Goal: Navigation & Orientation: Find specific page/section

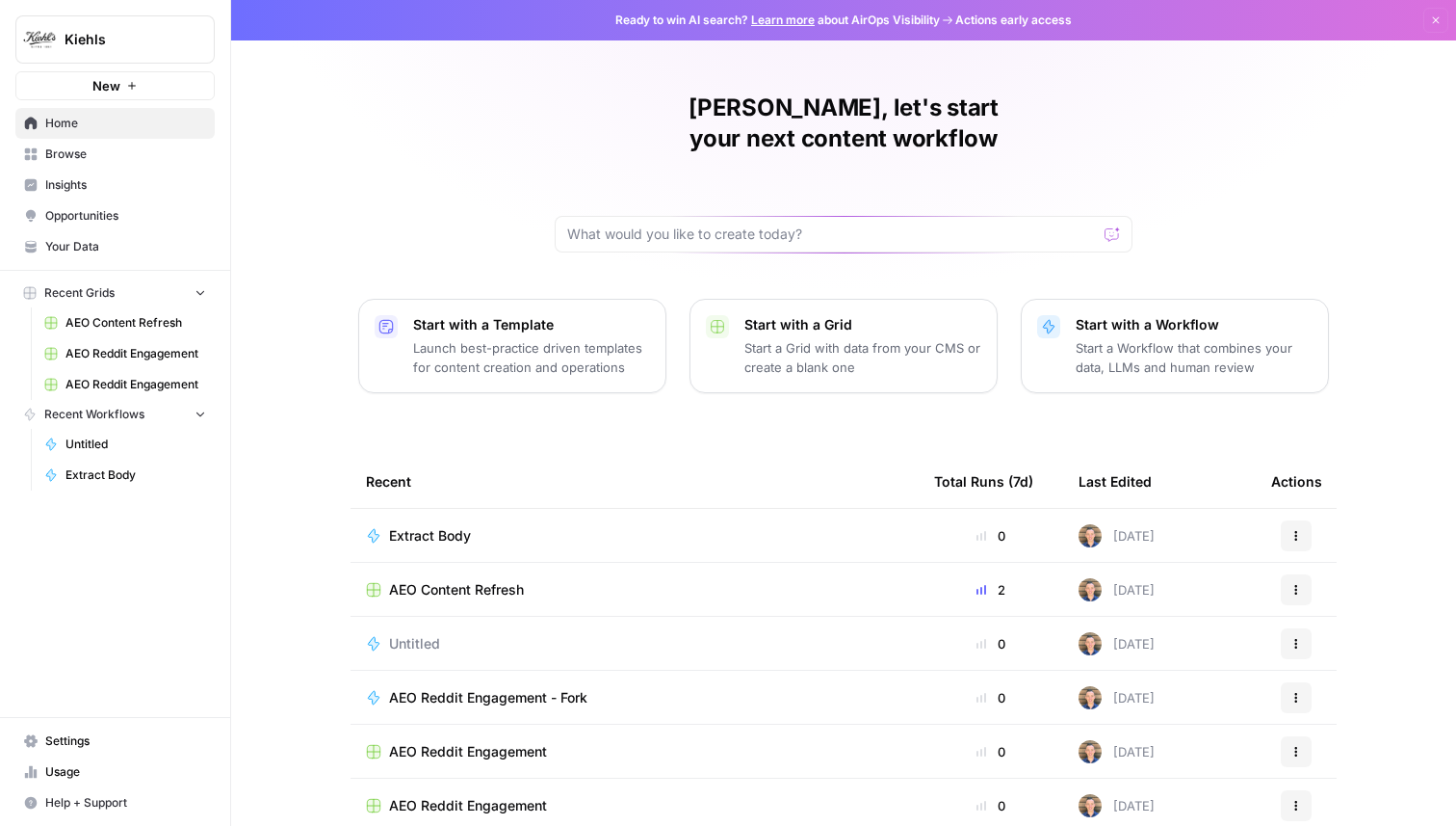
click at [73, 182] on span "Insights" at bounding box center [126, 185] width 161 height 18
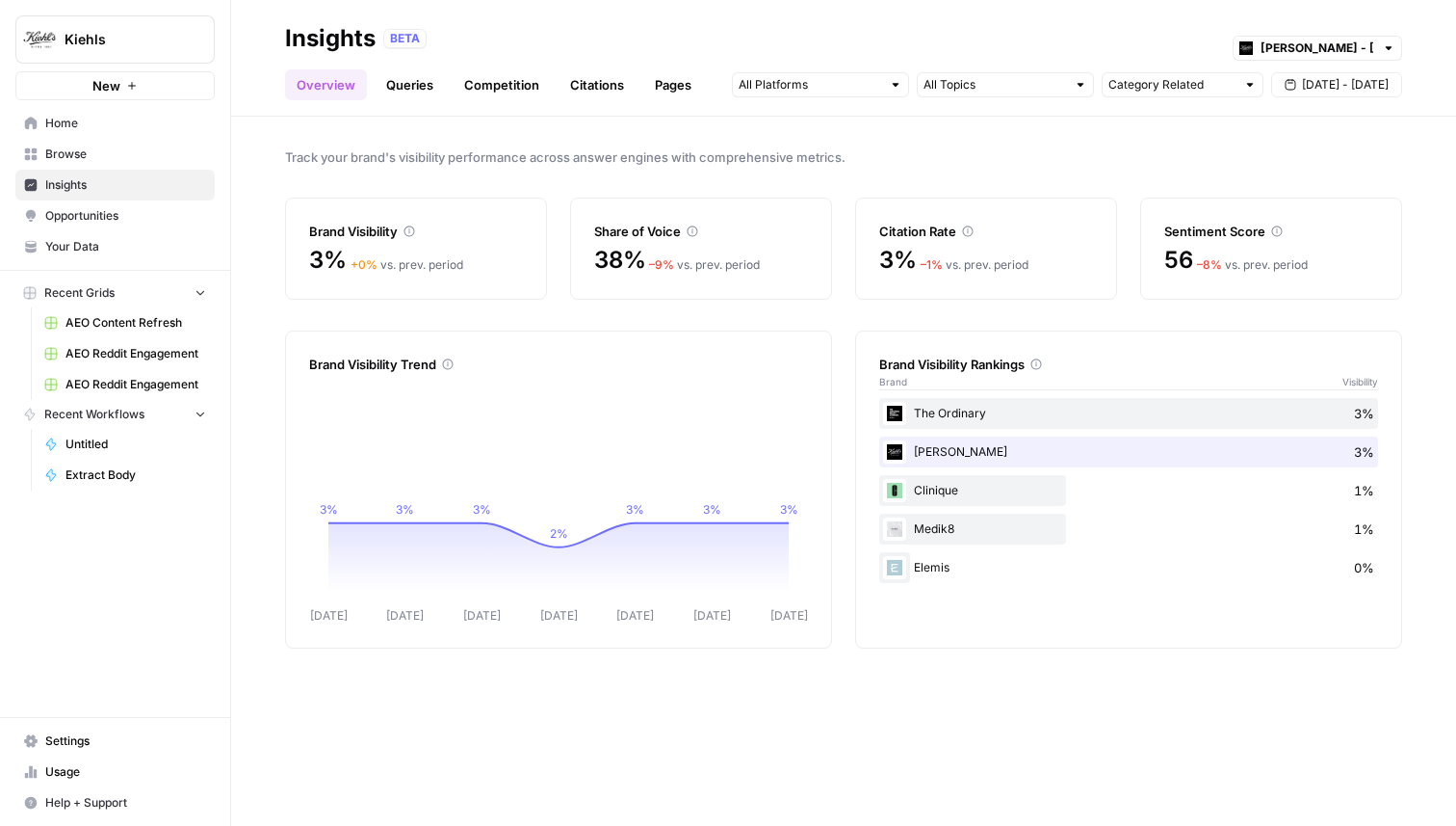
click at [590, 89] on link "Citations" at bounding box center [597, 85] width 77 height 30
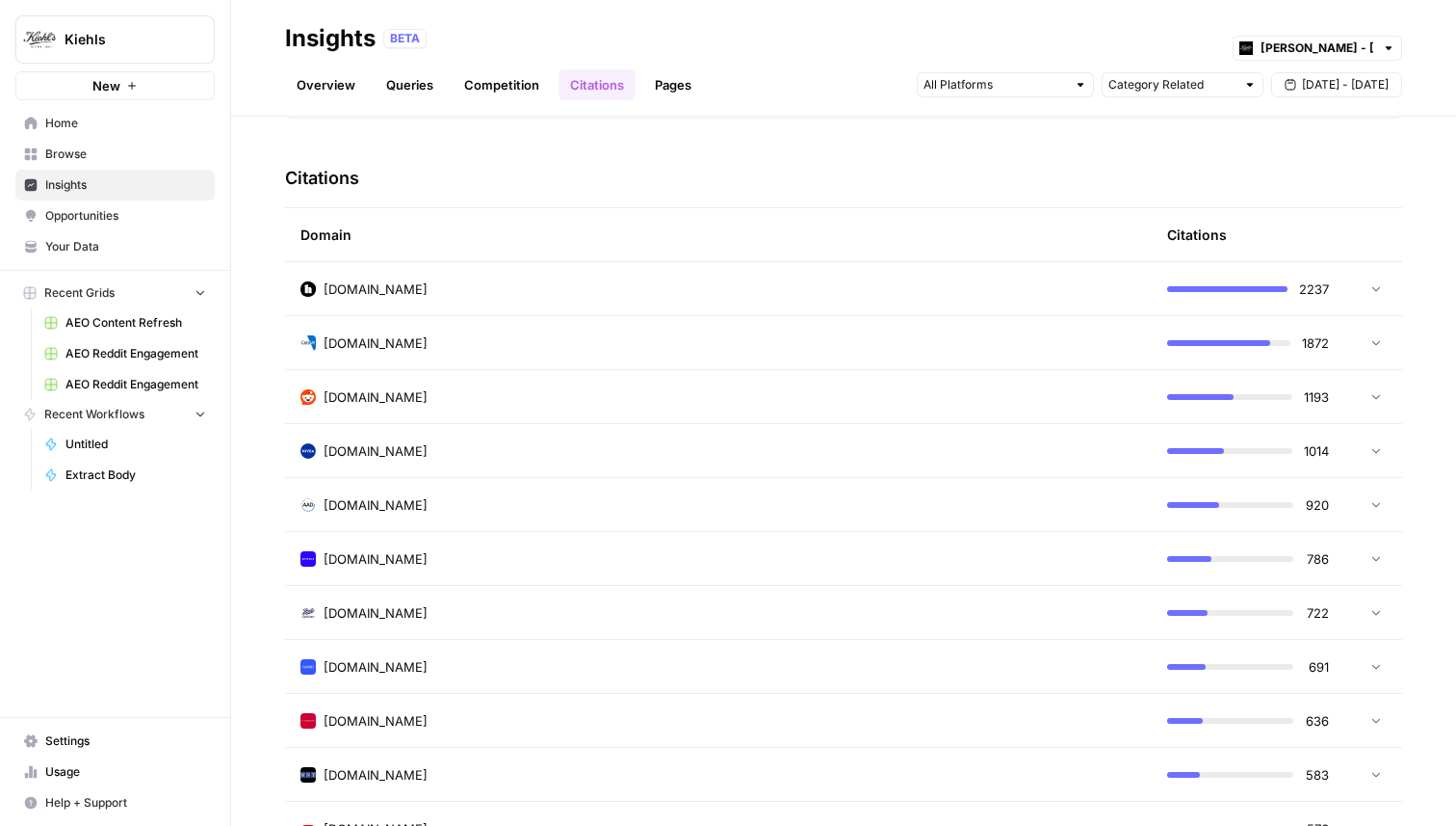
scroll to position [504, 0]
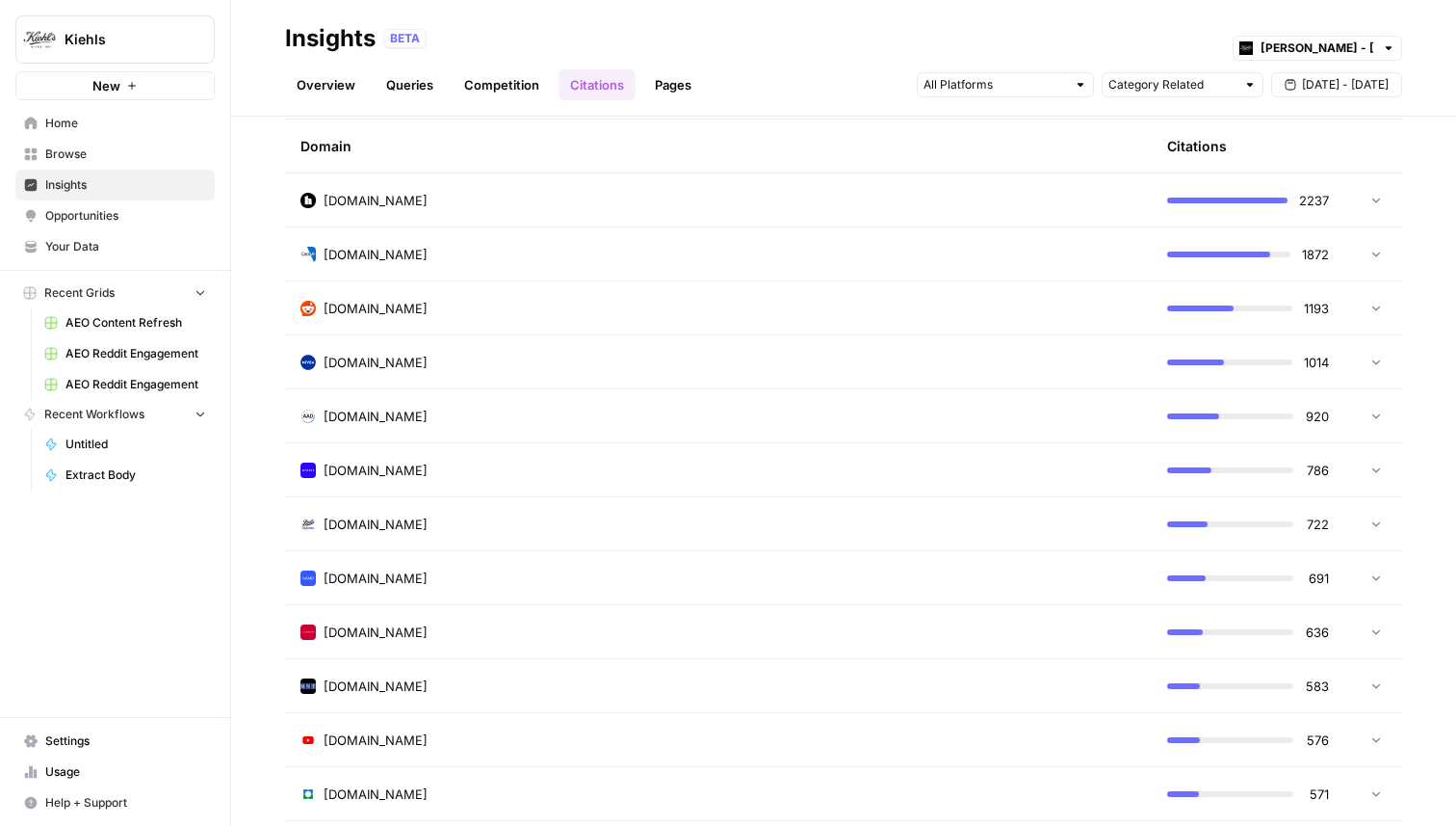
click at [681, 88] on link "Pages" at bounding box center [672, 85] width 60 height 30
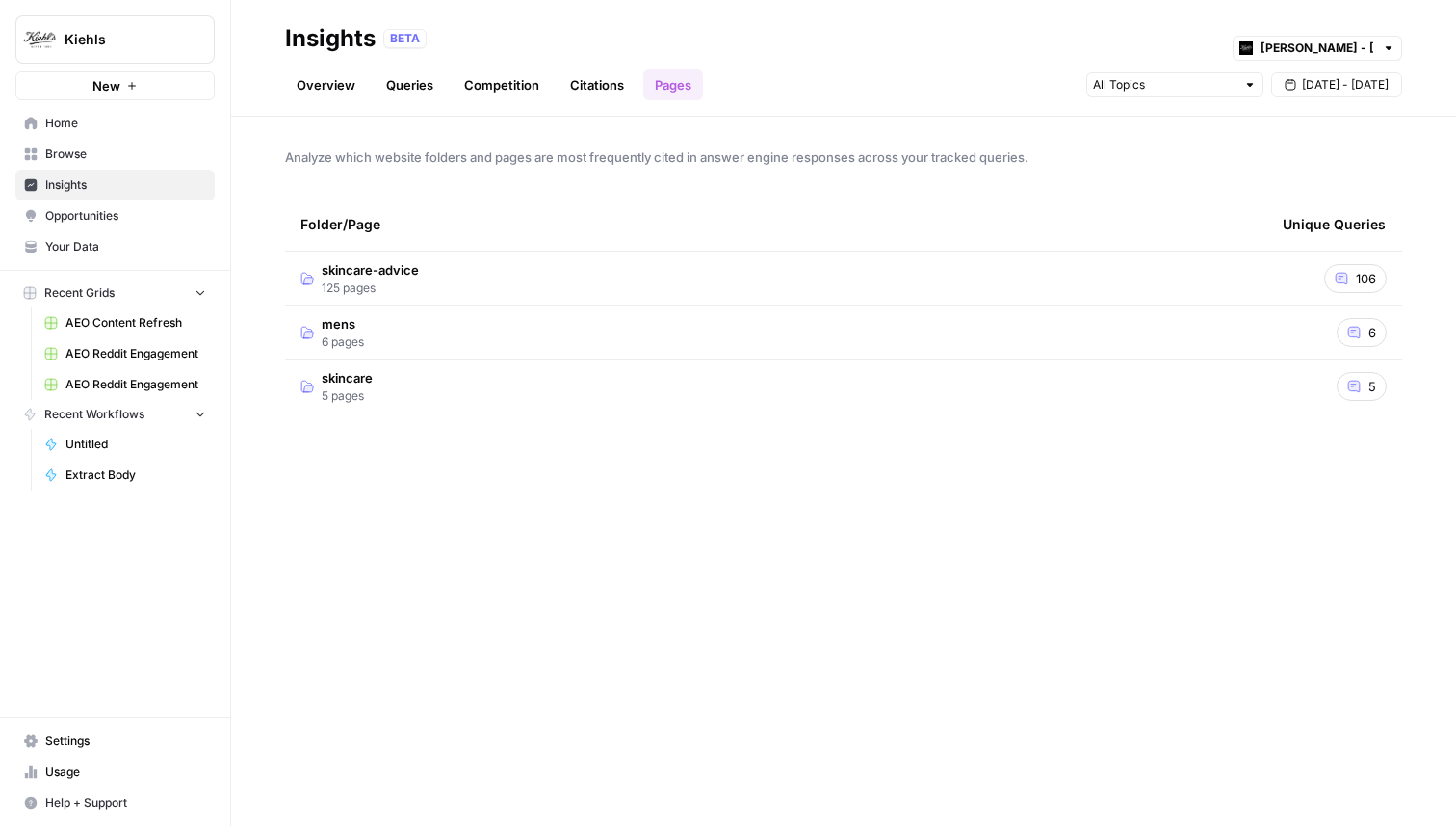
click at [67, 217] on span "Opportunities" at bounding box center [126, 216] width 161 height 18
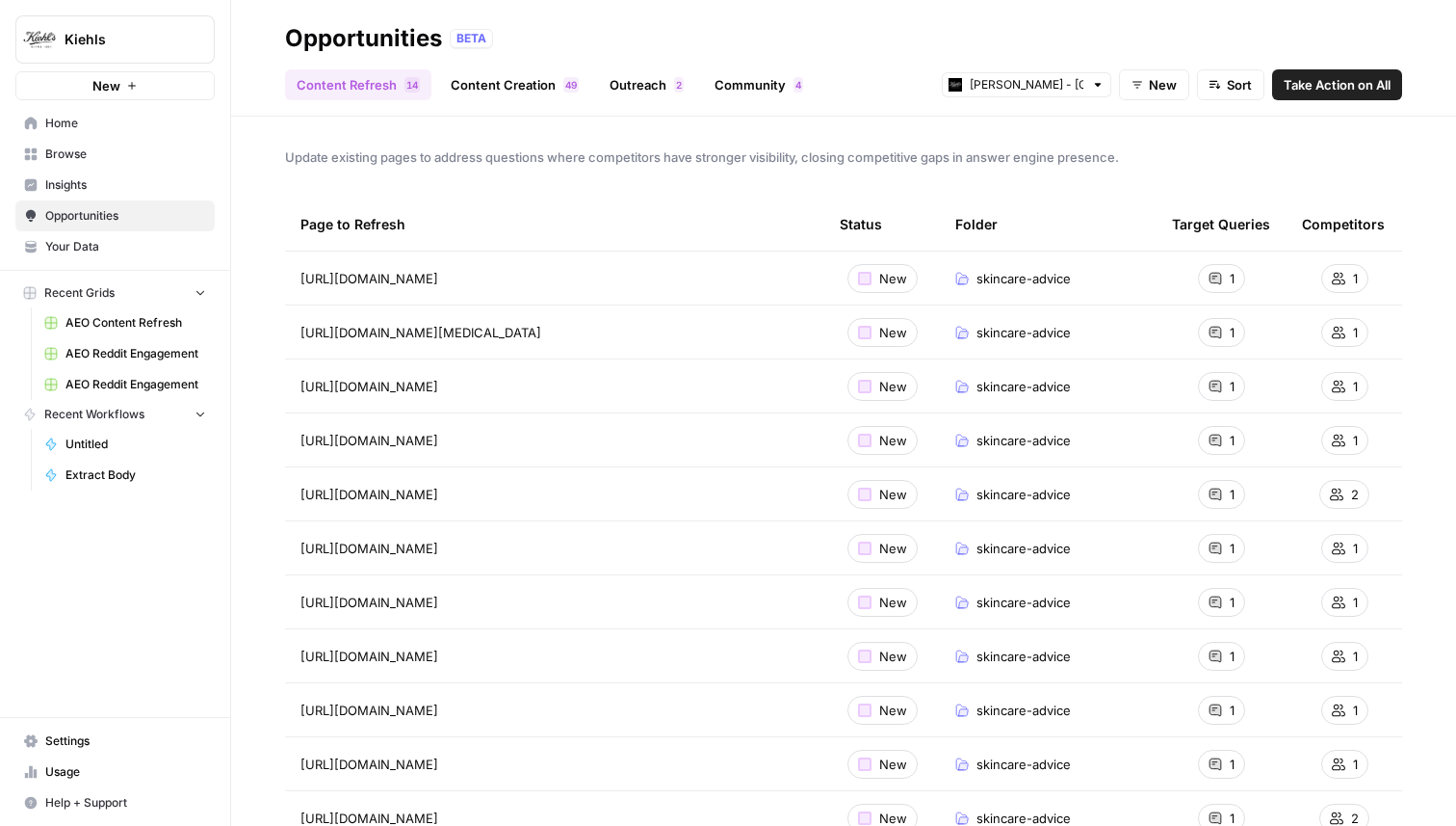
click at [540, 88] on link "Content Creation 9 4" at bounding box center [515, 85] width 151 height 30
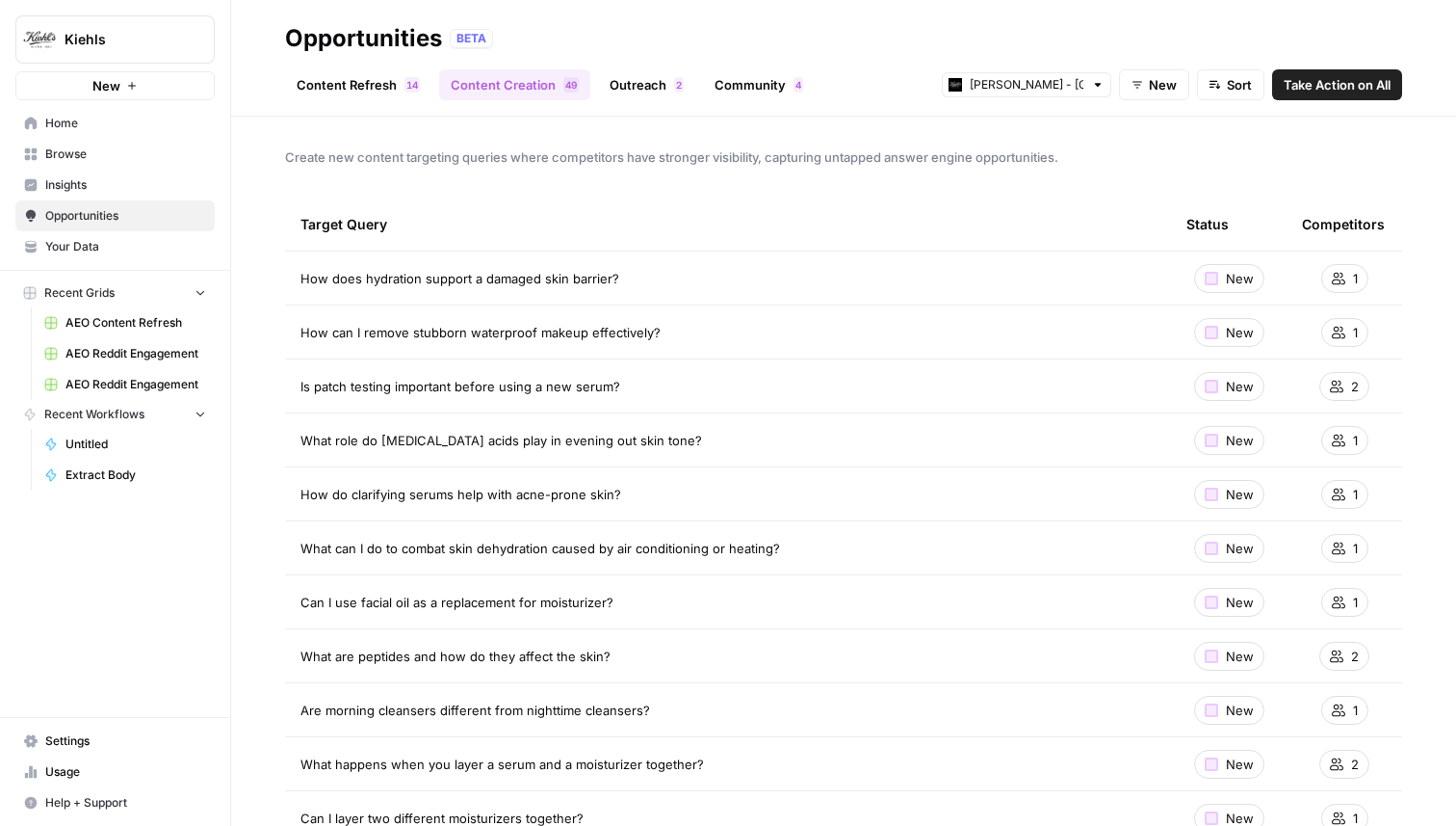
click at [355, 91] on link "Content Refresh 4 1" at bounding box center [358, 85] width 146 height 30
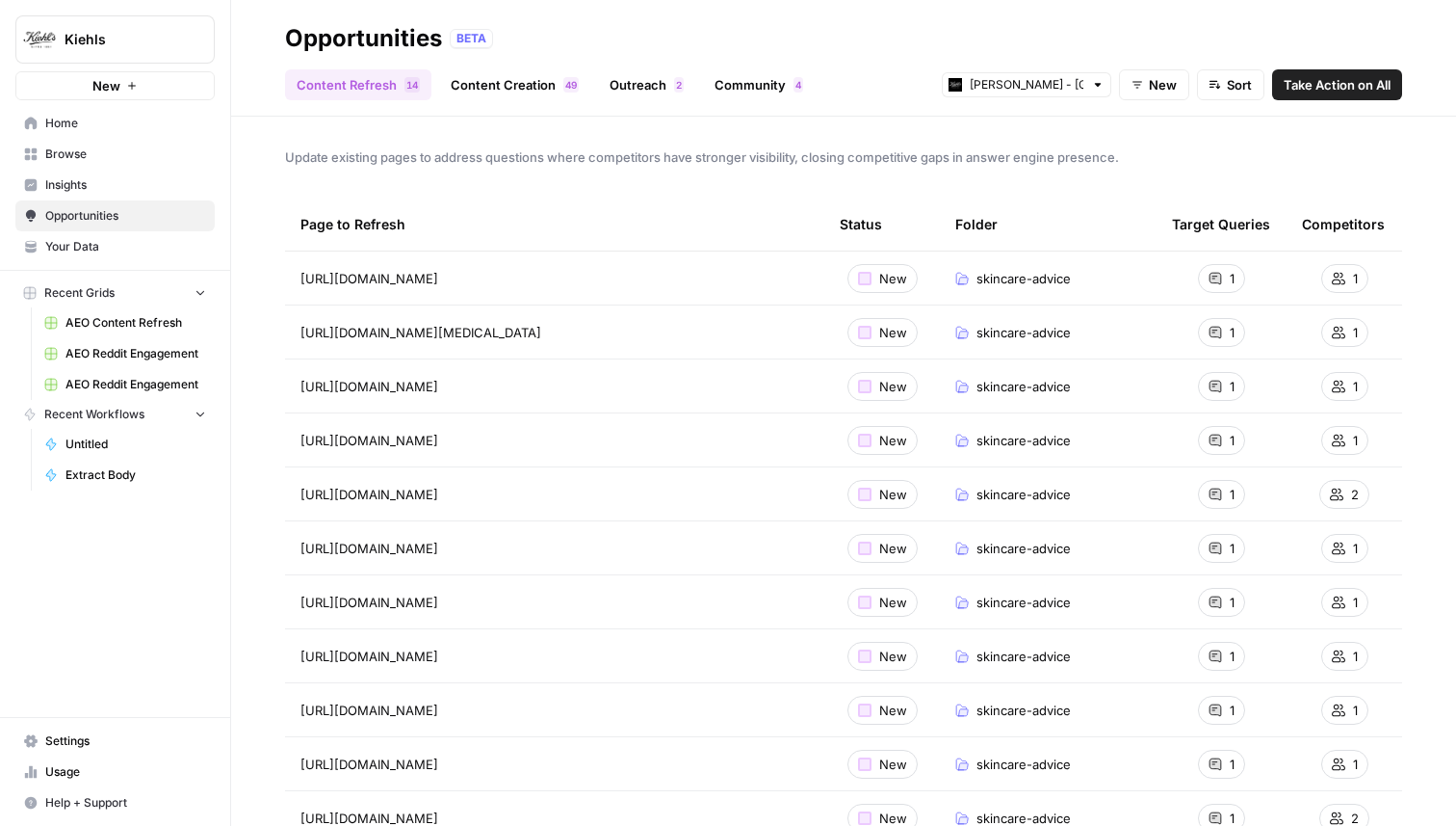
click at [643, 91] on link "Outreach 2" at bounding box center [646, 85] width 97 height 30
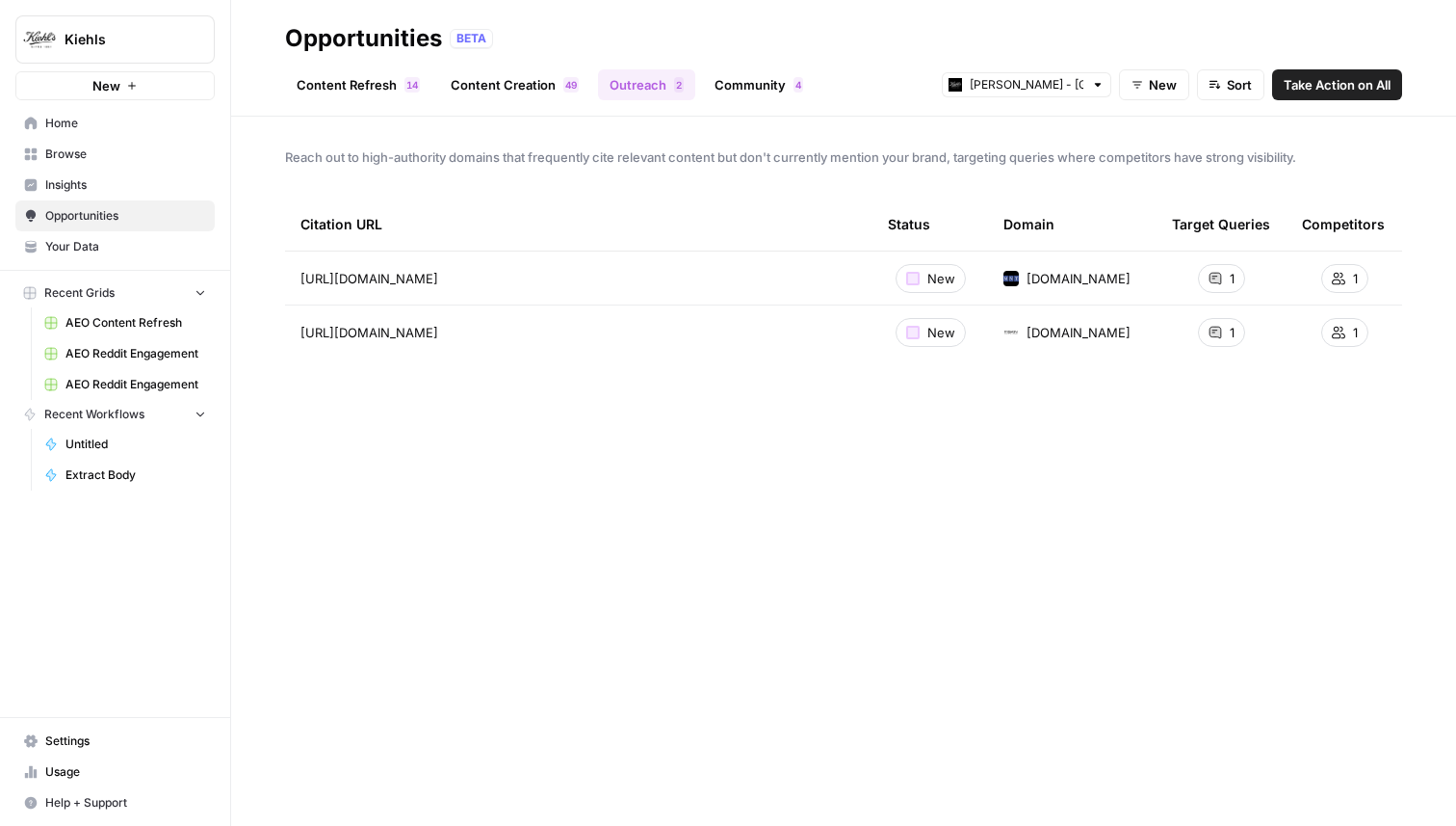
click at [736, 85] on link "Community 4" at bounding box center [759, 85] width 112 height 30
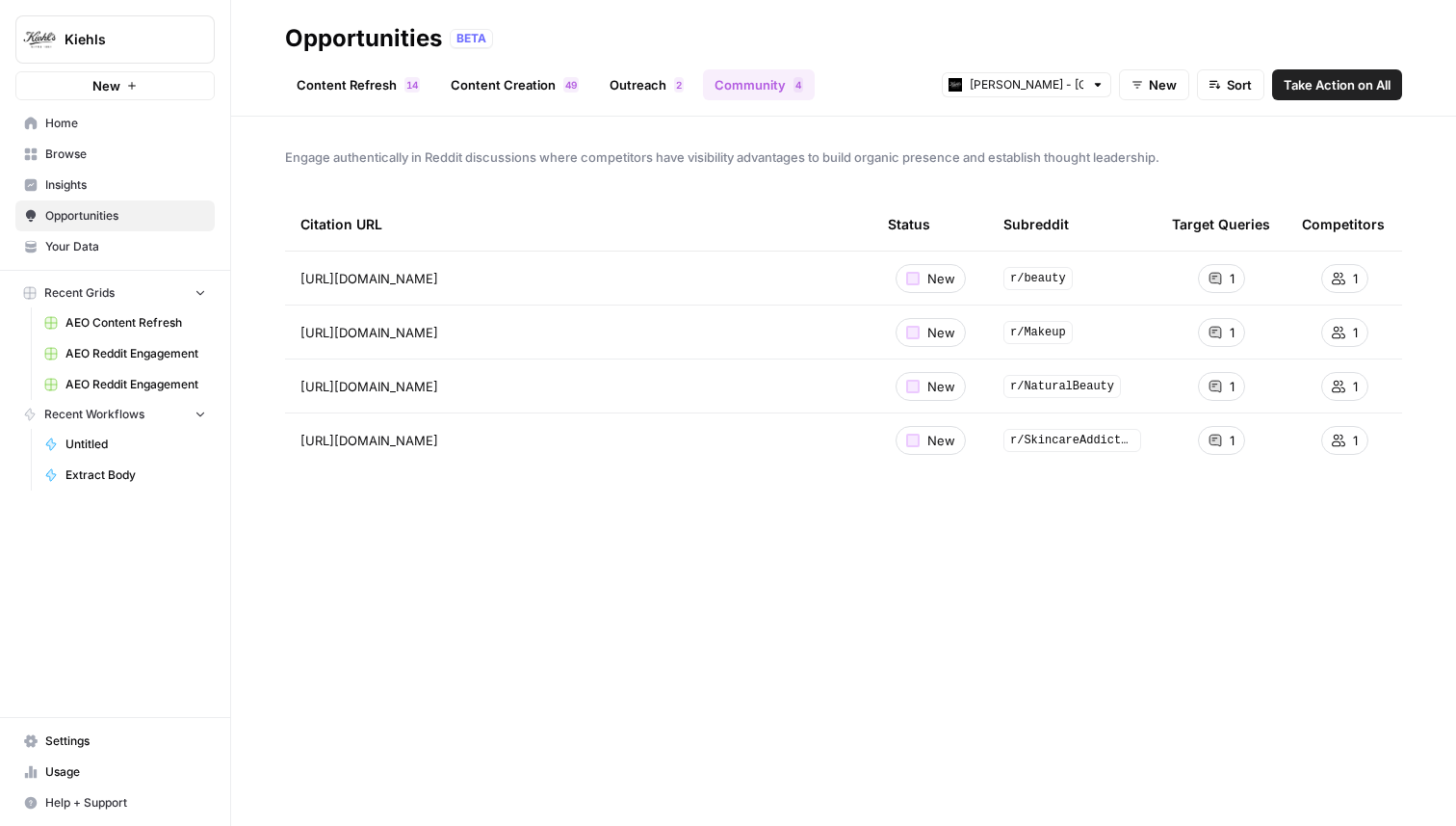
click at [109, 325] on span "AEO Content Refresh" at bounding box center [136, 323] width 141 height 18
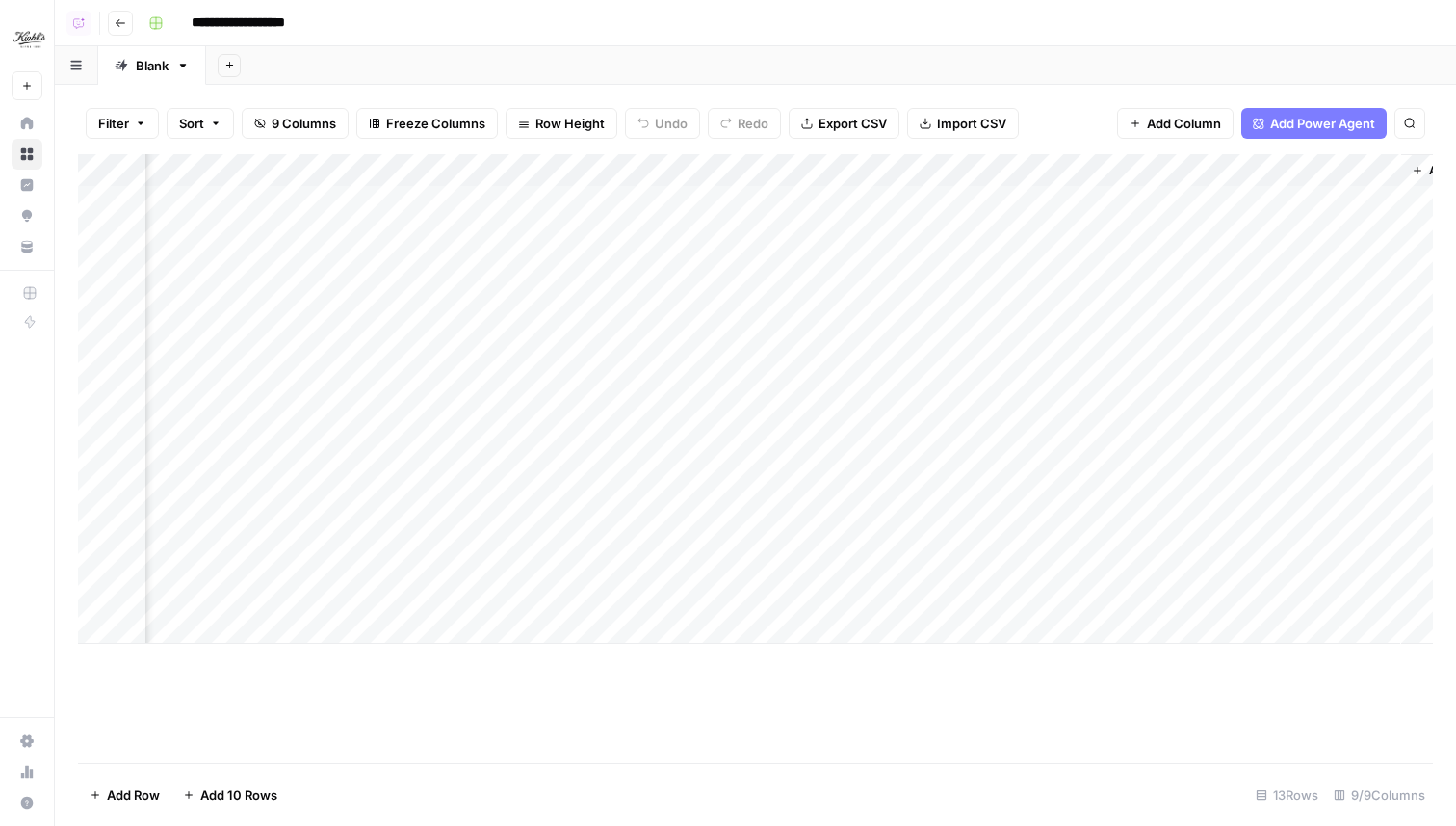
scroll to position [0, 467]
click at [1194, 205] on div "Add Column" at bounding box center [755, 399] width 1355 height 490
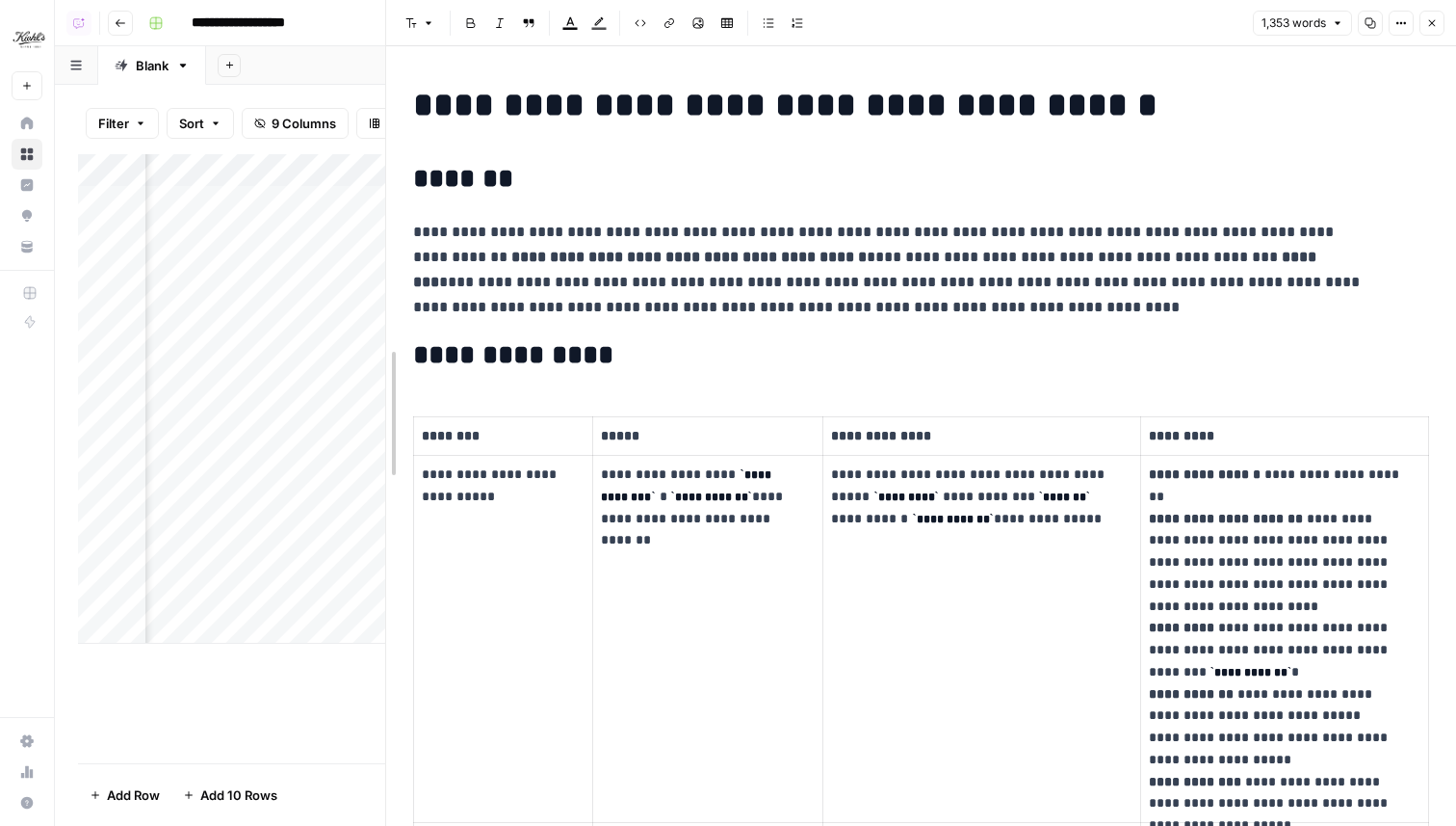
drag, startPoint x: 736, startPoint y: 395, endPoint x: 310, endPoint y: 400, distance: 426.0
click at [310, 400] on body "**********" at bounding box center [728, 413] width 1456 height 826
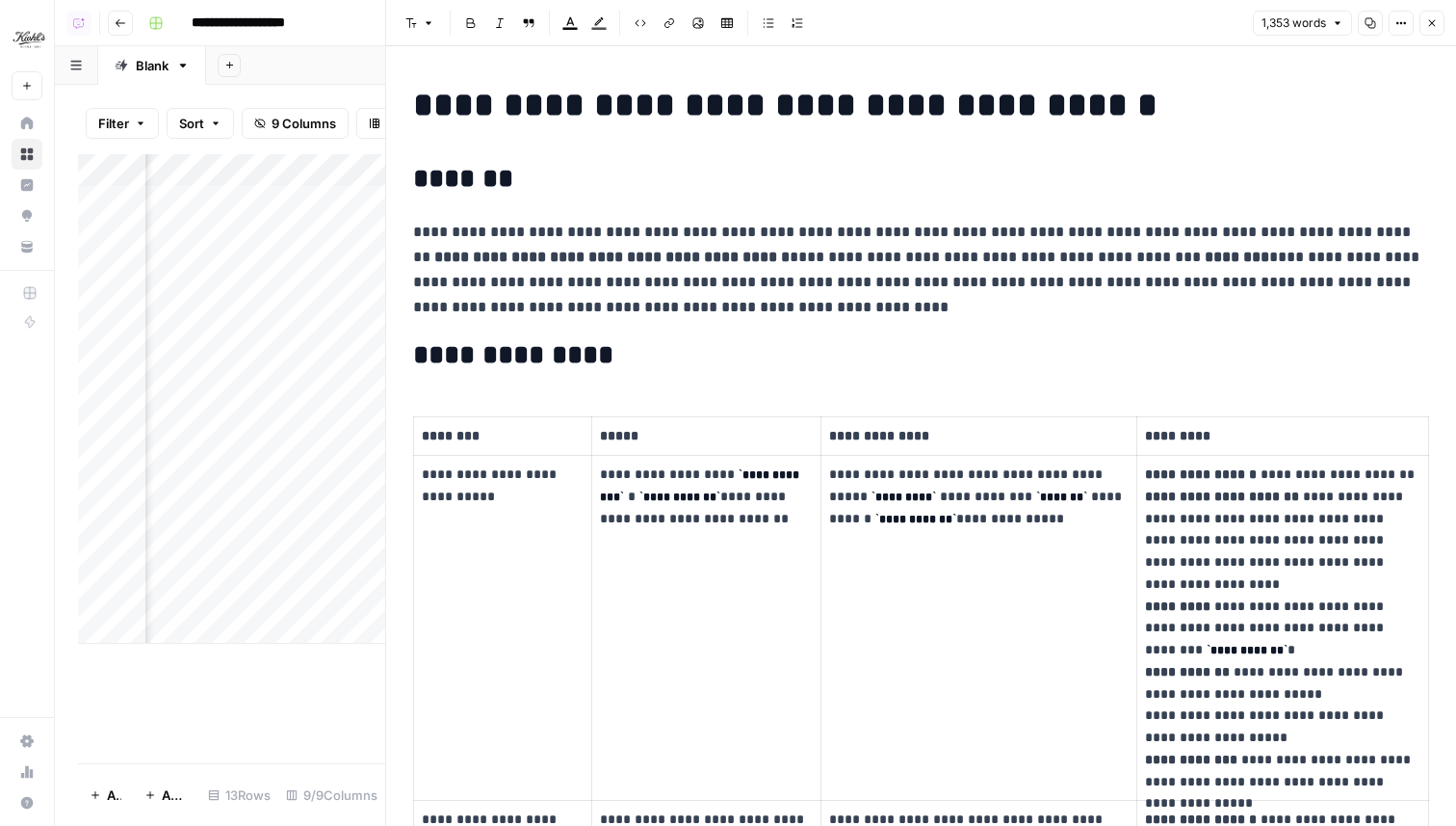
click at [1433, 32] on button "Close" at bounding box center [1431, 23] width 25 height 25
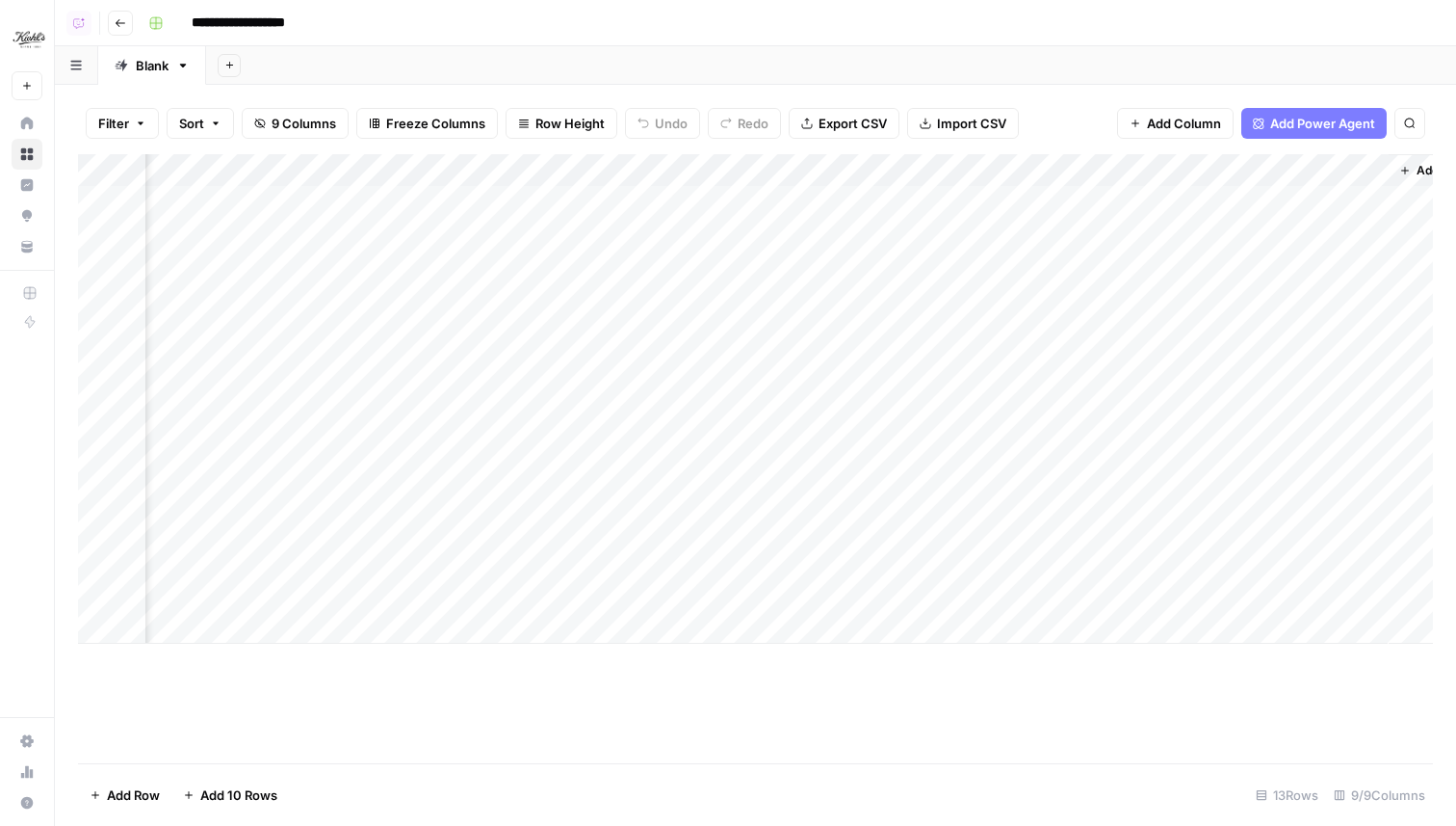
scroll to position [0, 530]
click at [763, 168] on div "Add Column" at bounding box center [755, 399] width 1355 height 490
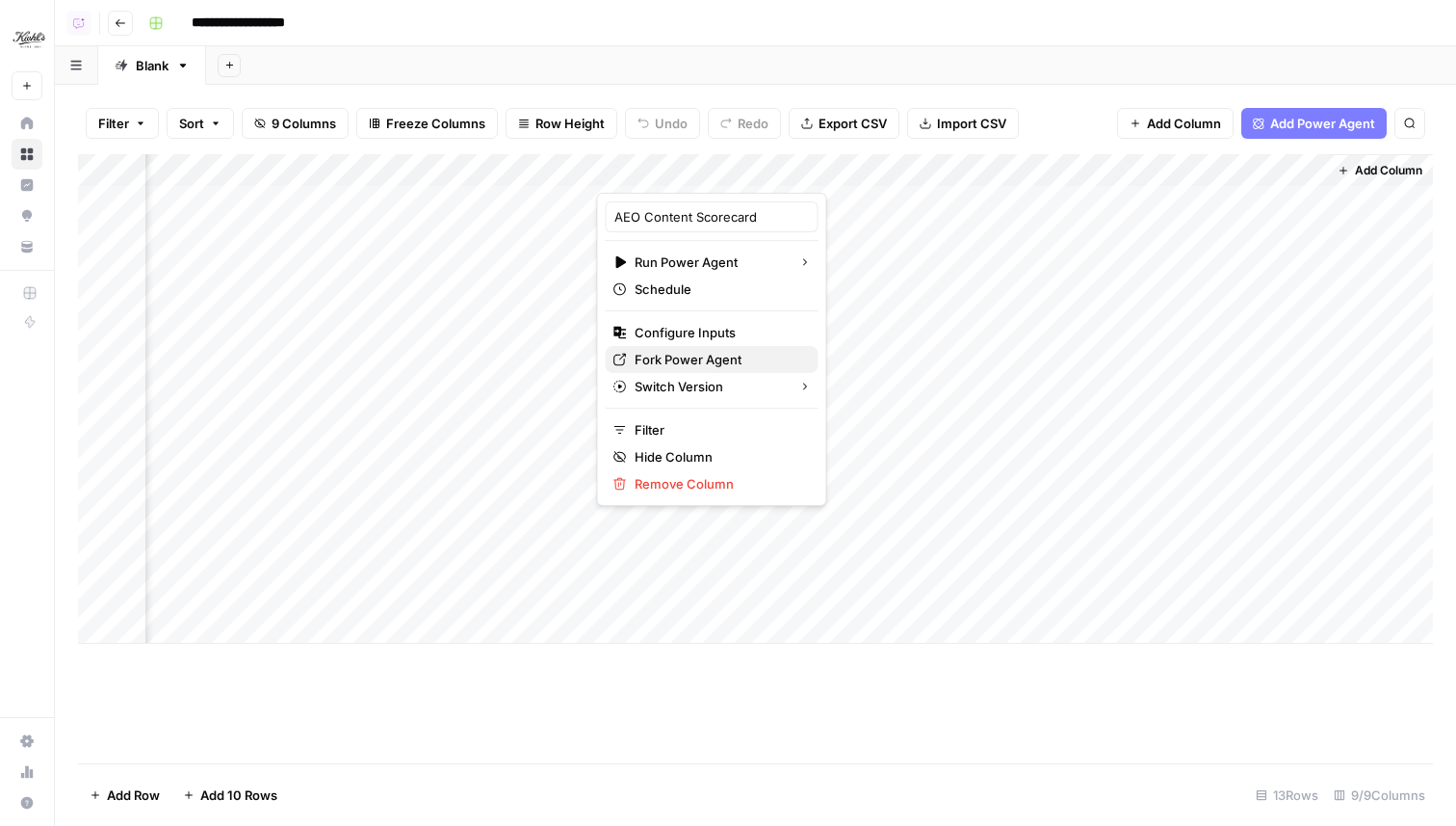
click at [705, 357] on span "Fork Power Agent" at bounding box center [719, 360] width 168 height 20
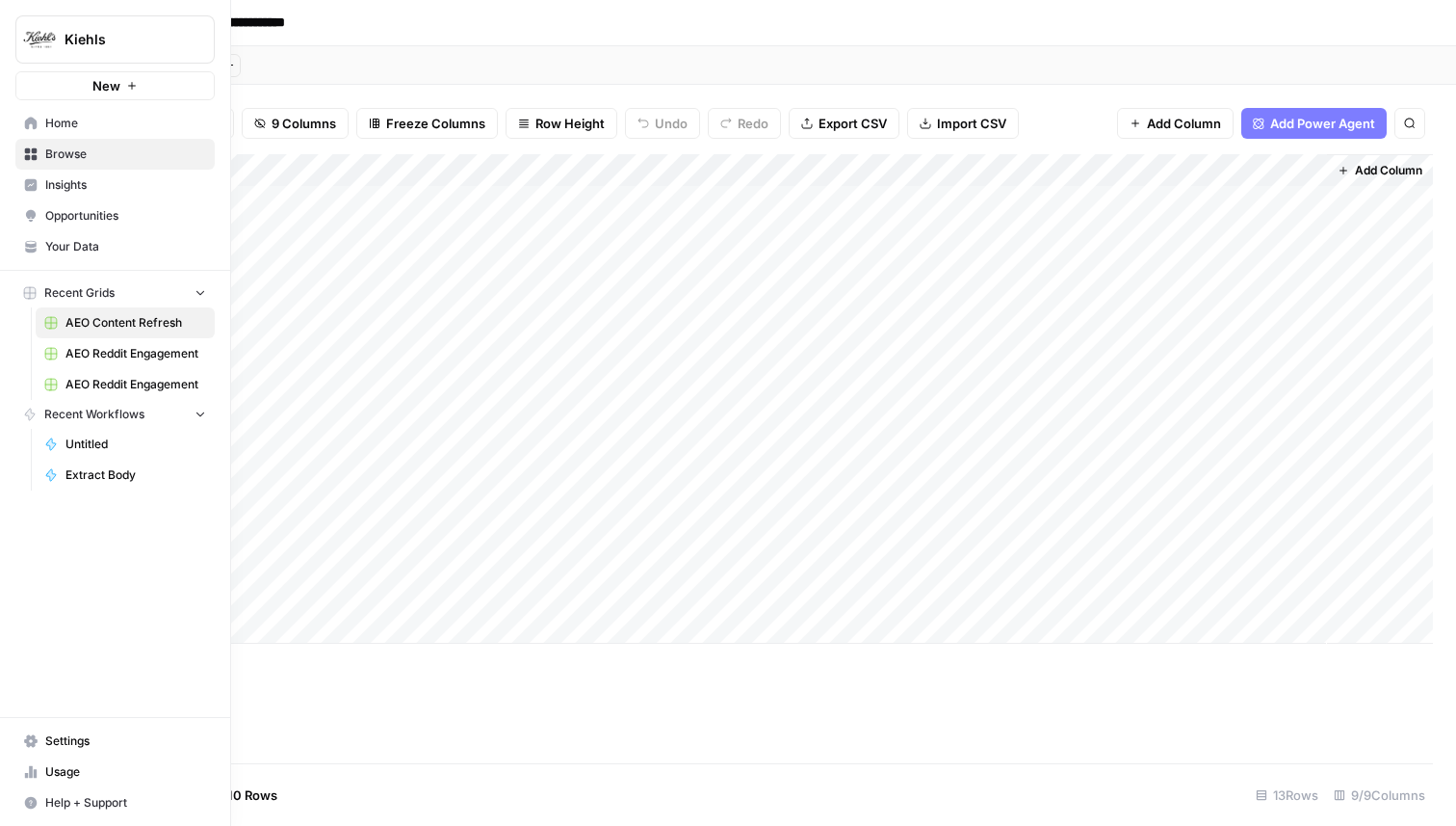
click at [69, 239] on span "Your Data" at bounding box center [126, 247] width 161 height 18
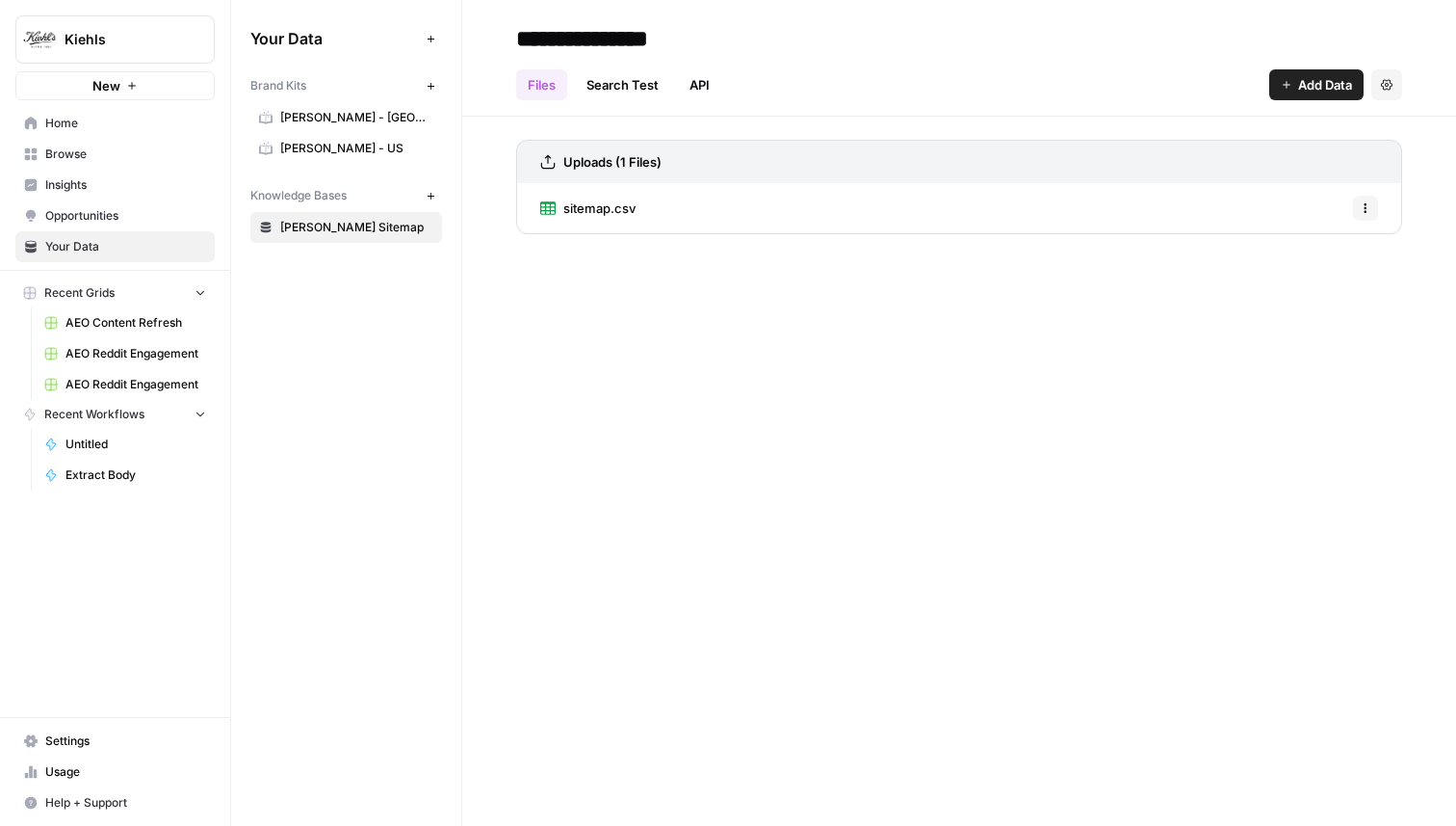
click at [134, 41] on span "Kiehls" at bounding box center [123, 39] width 117 height 20
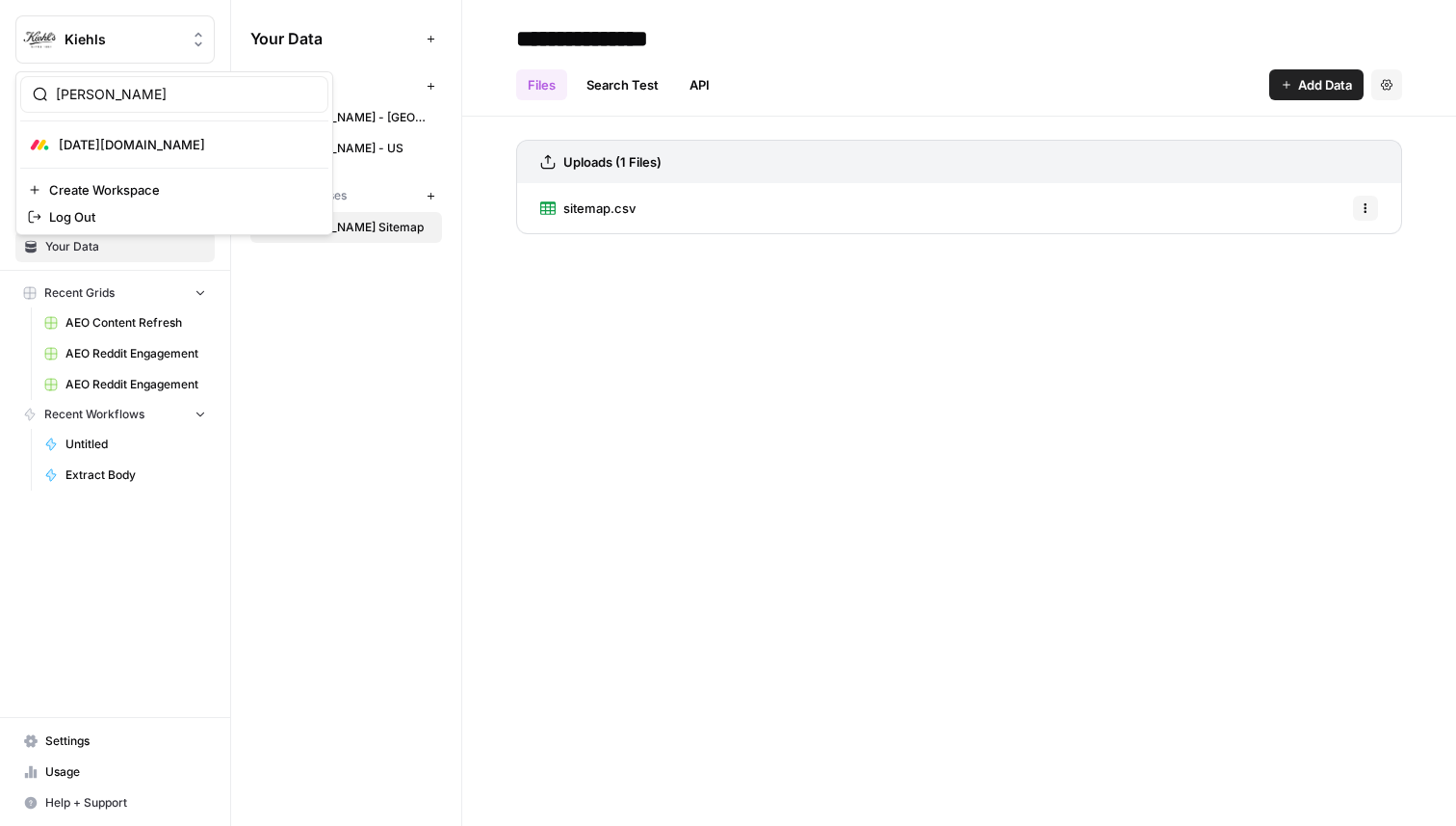
type input "monda"
click button "Monday.com" at bounding box center [175, 144] width 309 height 30
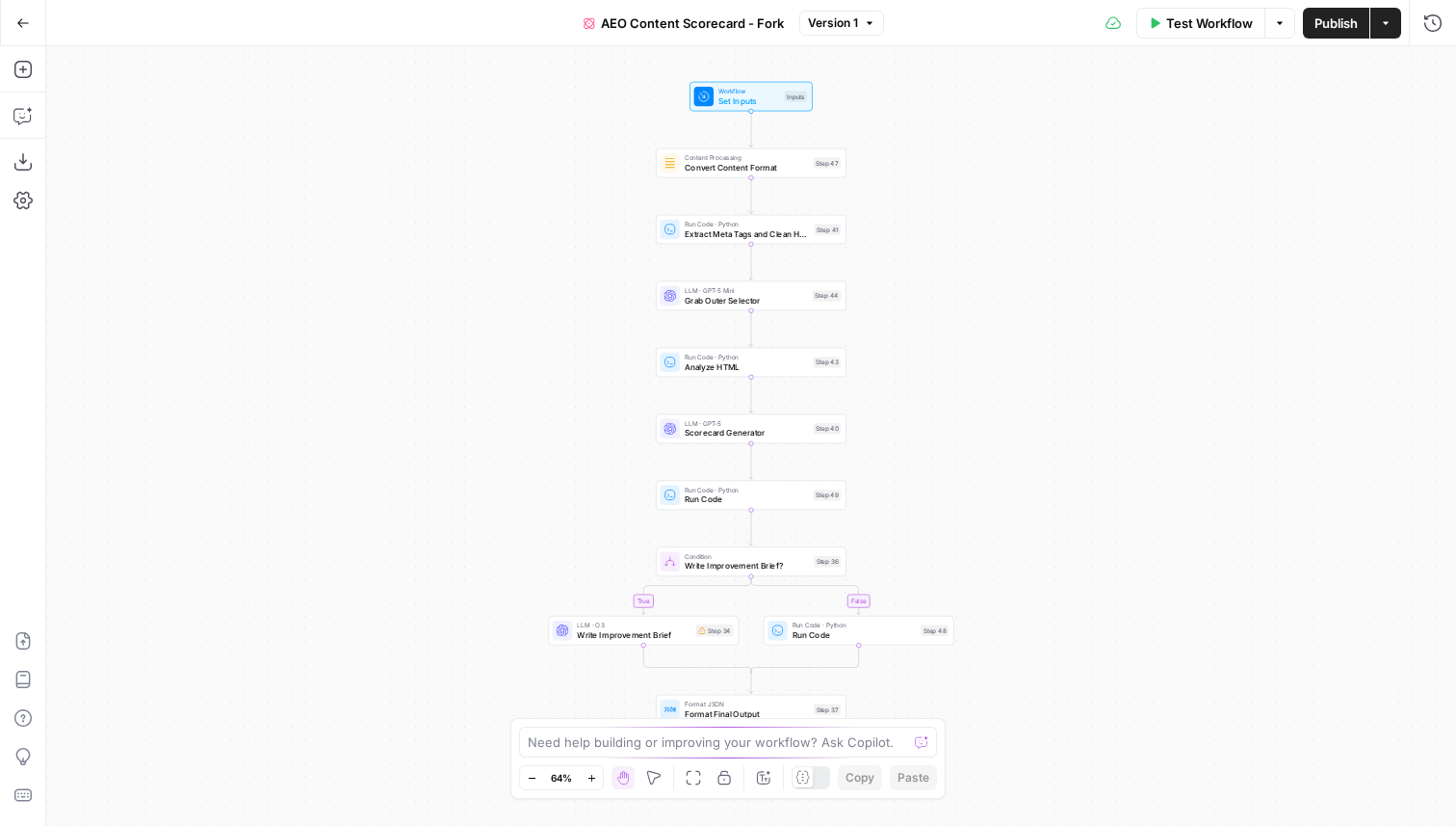
click at [805, 779] on icon at bounding box center [802, 777] width 15 height 15
drag, startPoint x: 999, startPoint y: 361, endPoint x: 999, endPoint y: 436, distance: 75.0
click at [999, 436] on div "true false Workflow Set Inputs Inputs Content Processing Convert Content Format…" at bounding box center [751, 436] width 1410 height 780
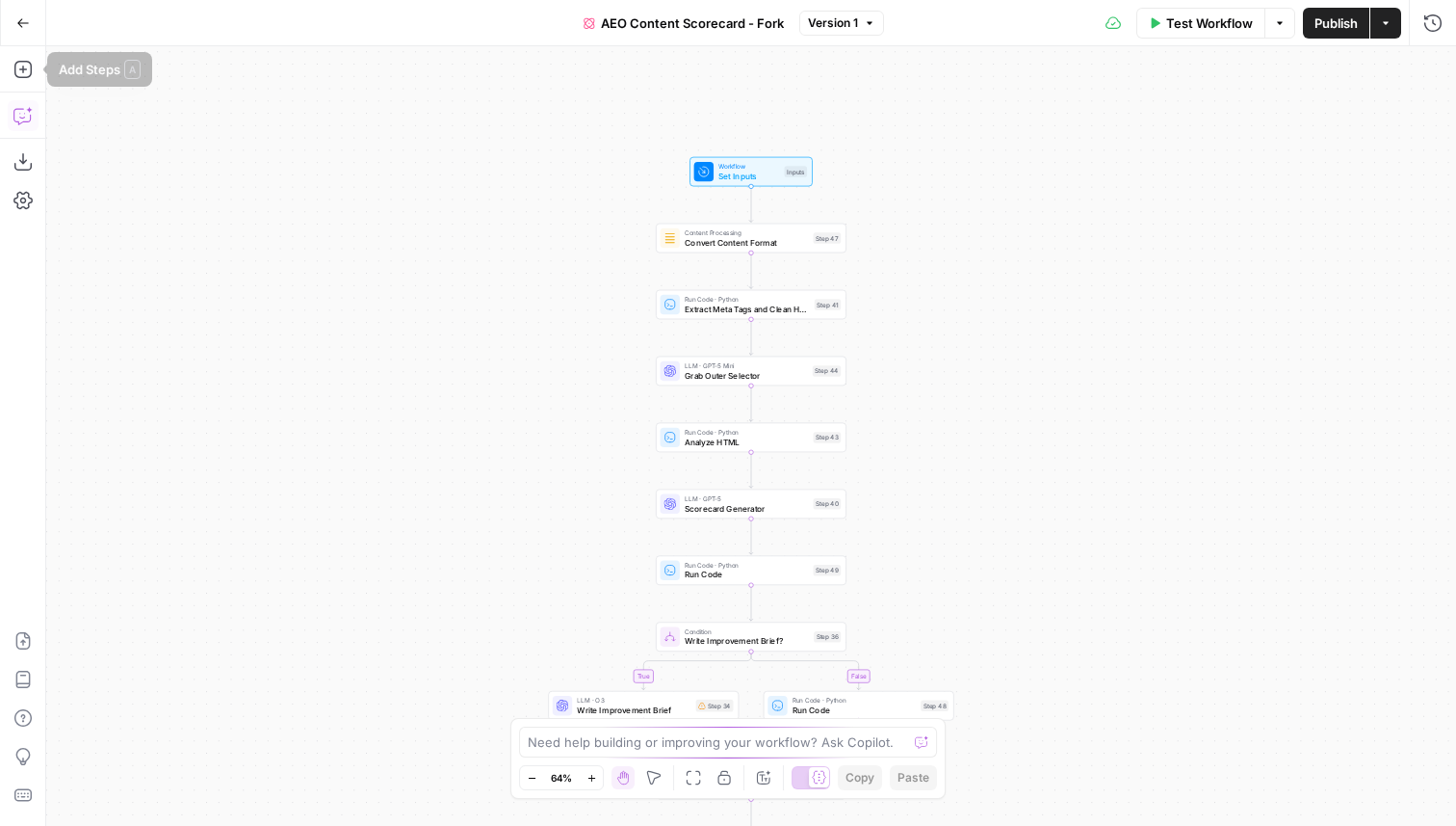
click at [21, 104] on button "Copilot" at bounding box center [23, 115] width 30 height 30
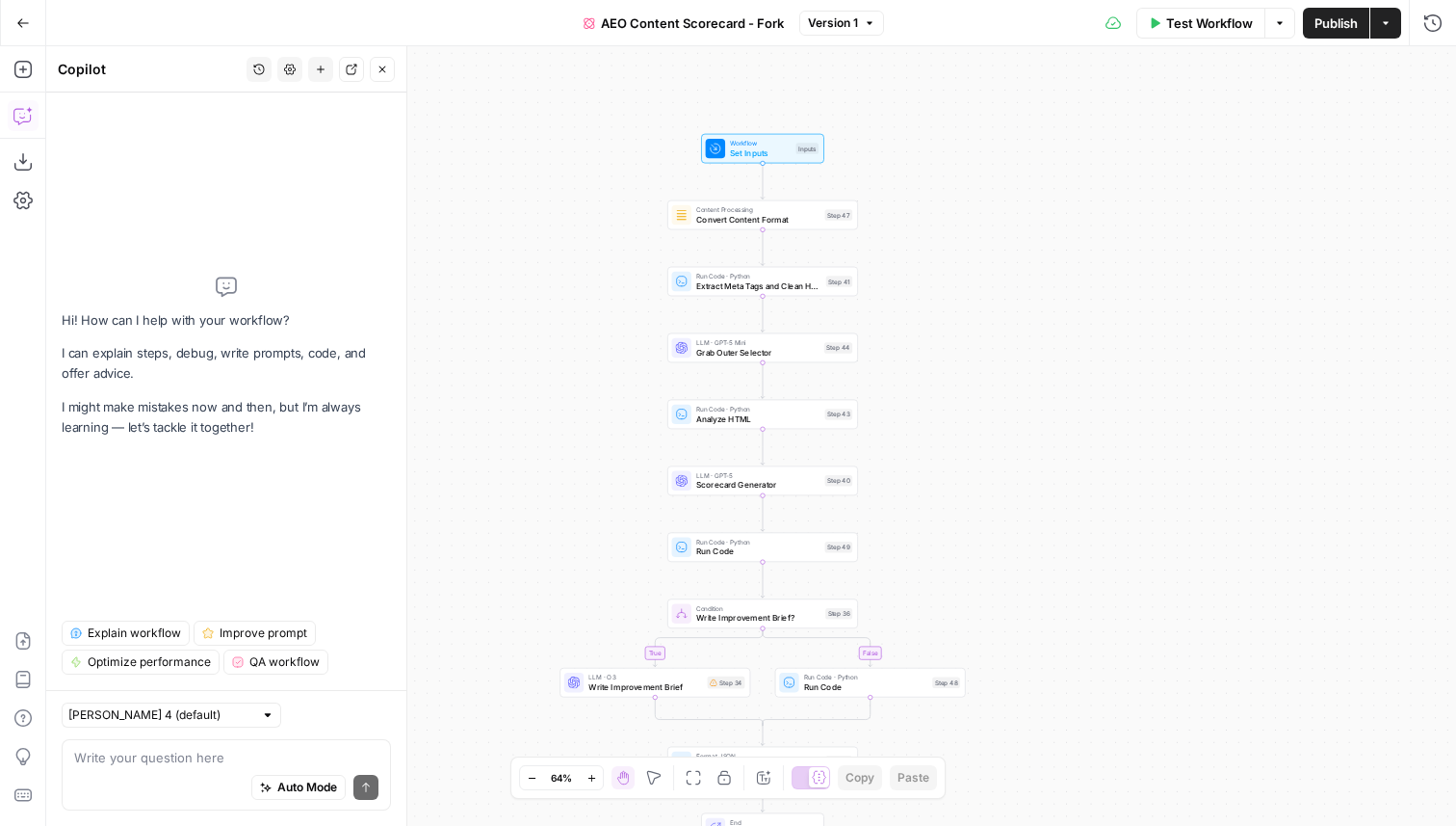
drag, startPoint x: 581, startPoint y: 267, endPoint x: 592, endPoint y: 245, distance: 24.6
click at [592, 245] on div "true false Workflow Set Inputs Inputs Content Processing Convert Content Format…" at bounding box center [751, 436] width 1410 height 780
click at [127, 630] on span "Explain workflow" at bounding box center [134, 633] width 93 height 18
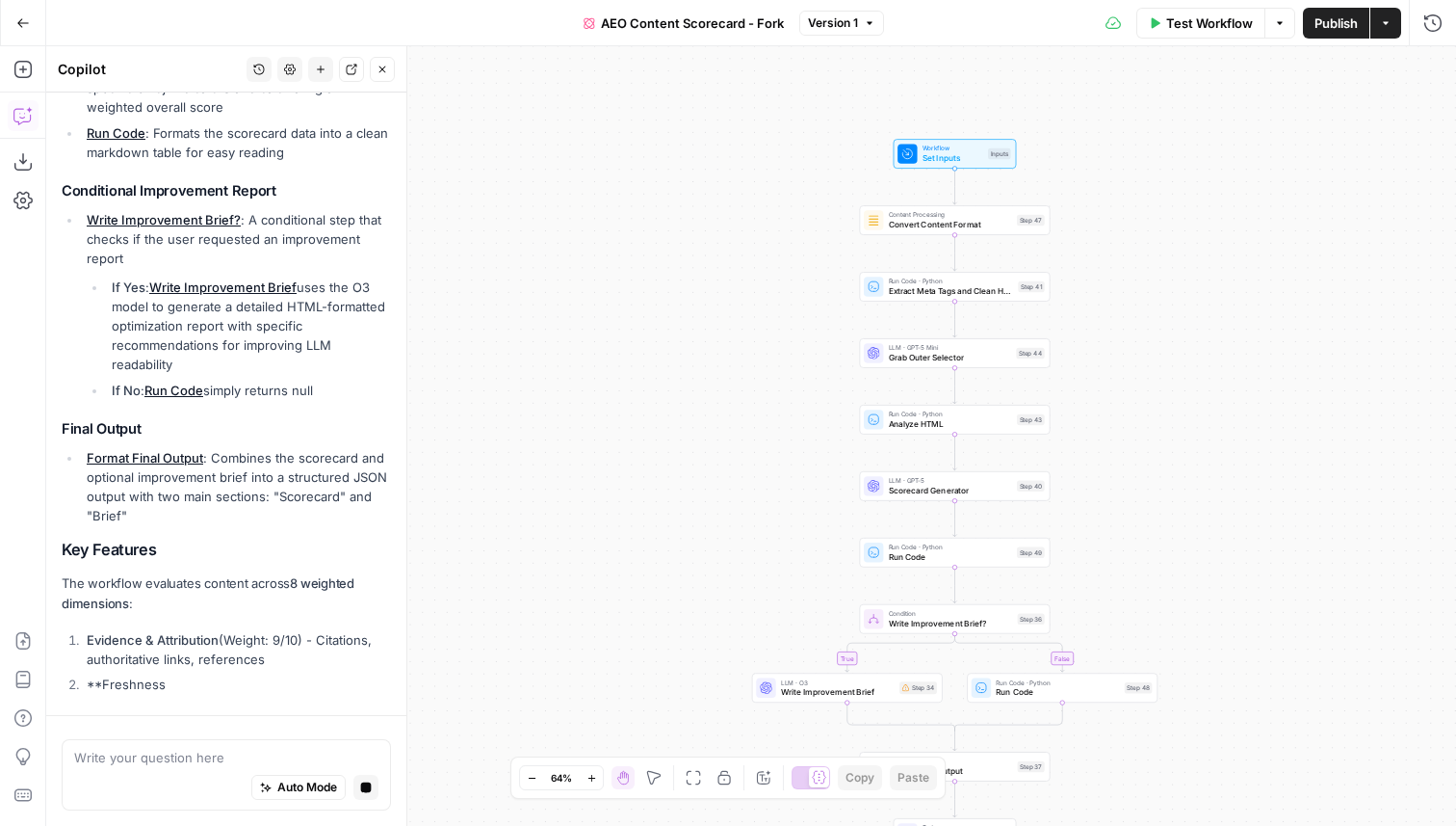
drag, startPoint x: 622, startPoint y: 236, endPoint x: 622, endPoint y: 149, distance: 87.0
click at [622, 149] on div "true false Workflow Set Inputs Inputs Content Processing Convert Content Format…" at bounding box center [751, 436] width 1410 height 780
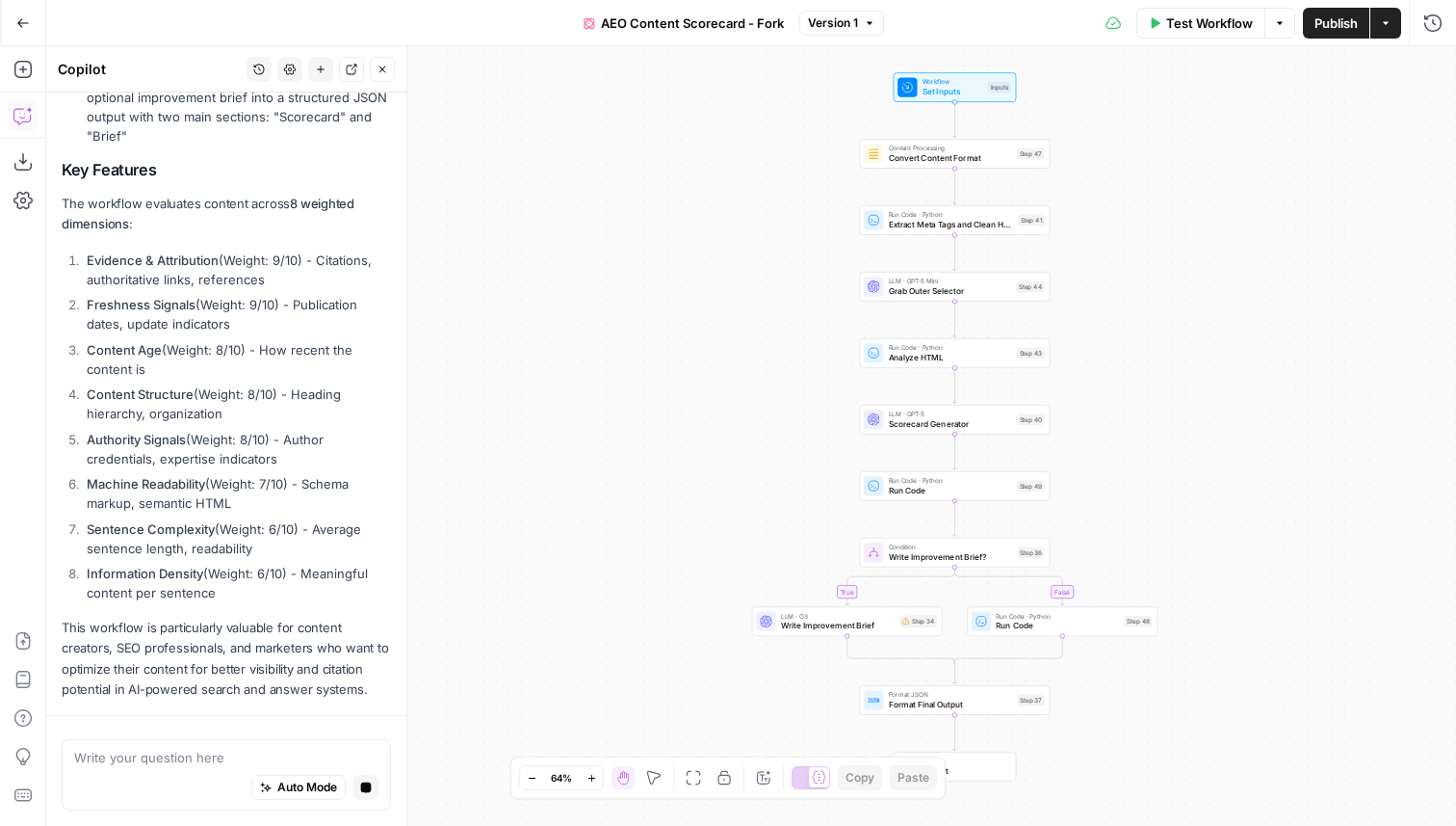
scroll to position [1624, 0]
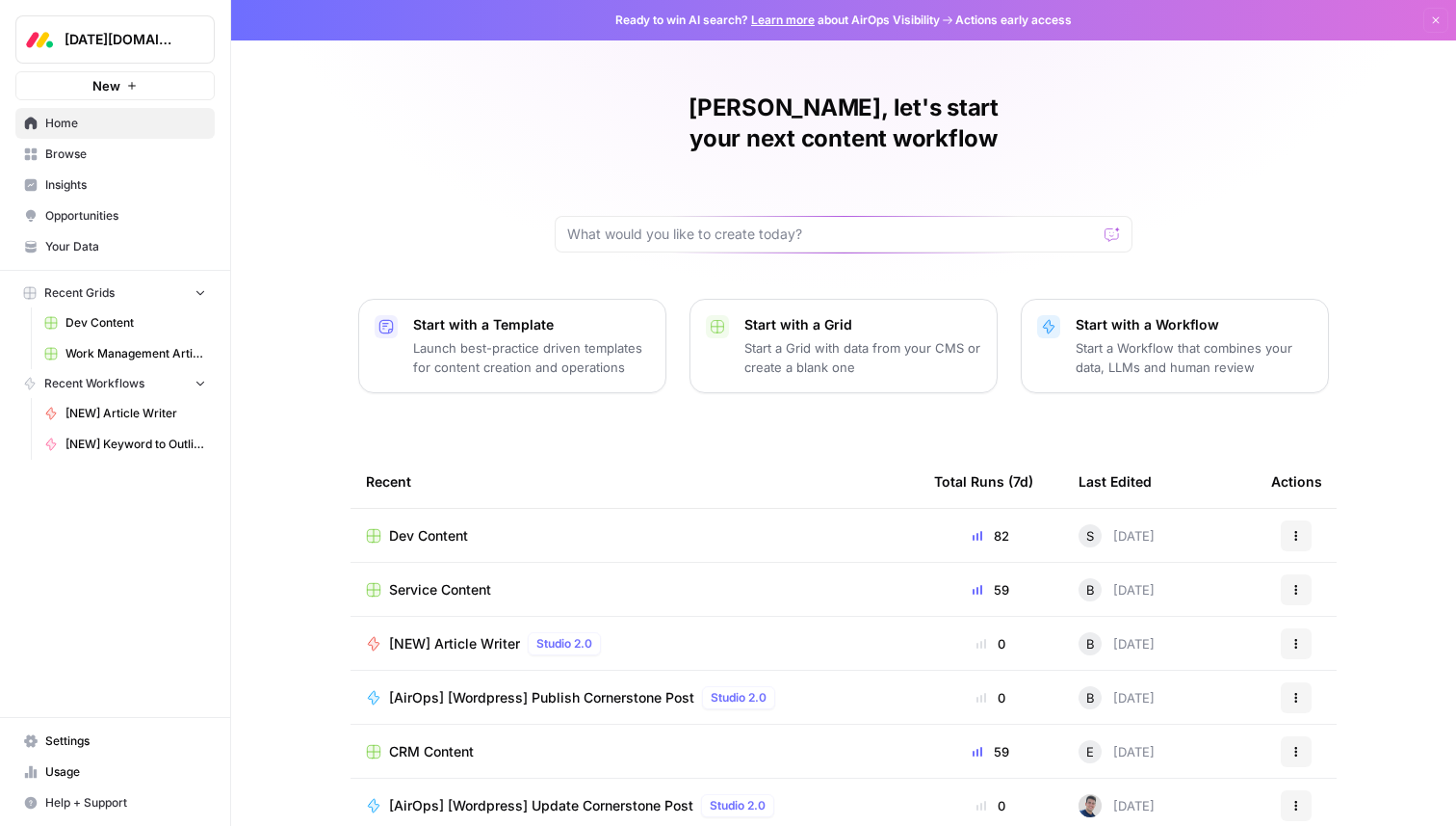
click at [58, 235] on link "Your Data" at bounding box center [115, 246] width 200 height 30
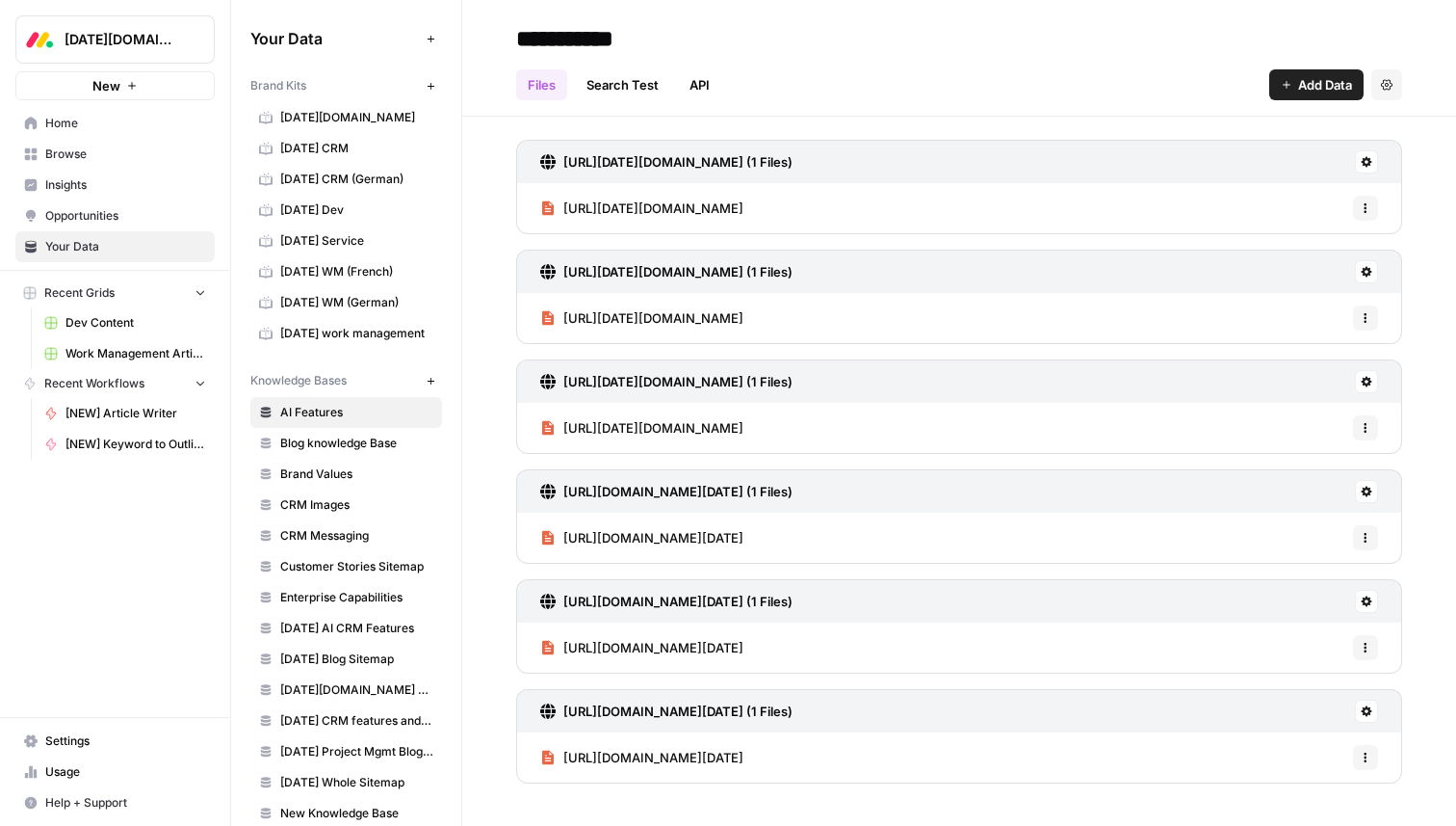
click at [166, 185] on span "Insights" at bounding box center [126, 185] width 161 height 18
